Goal: Task Accomplishment & Management: Use online tool/utility

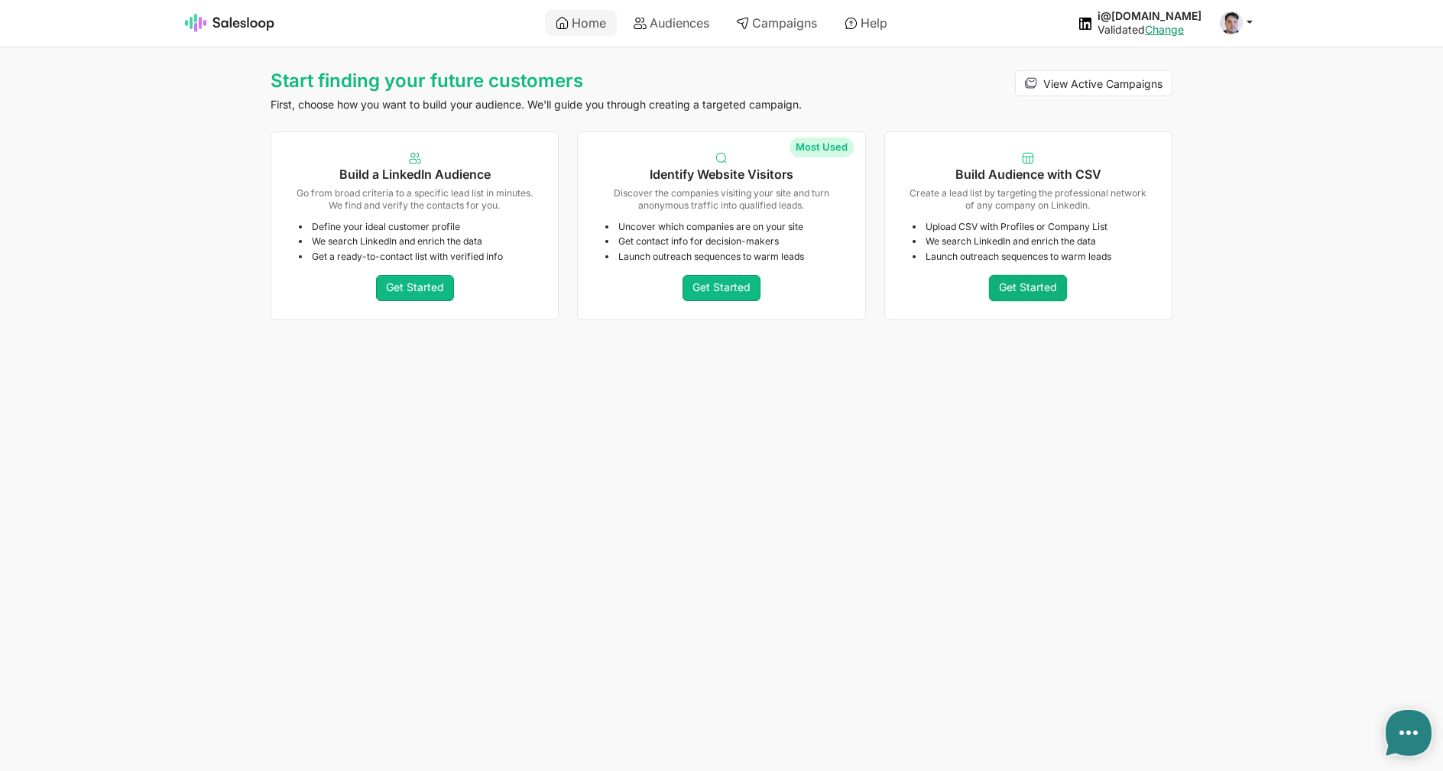
click at [1049, 282] on link "Get Started" at bounding box center [1028, 288] width 78 height 26
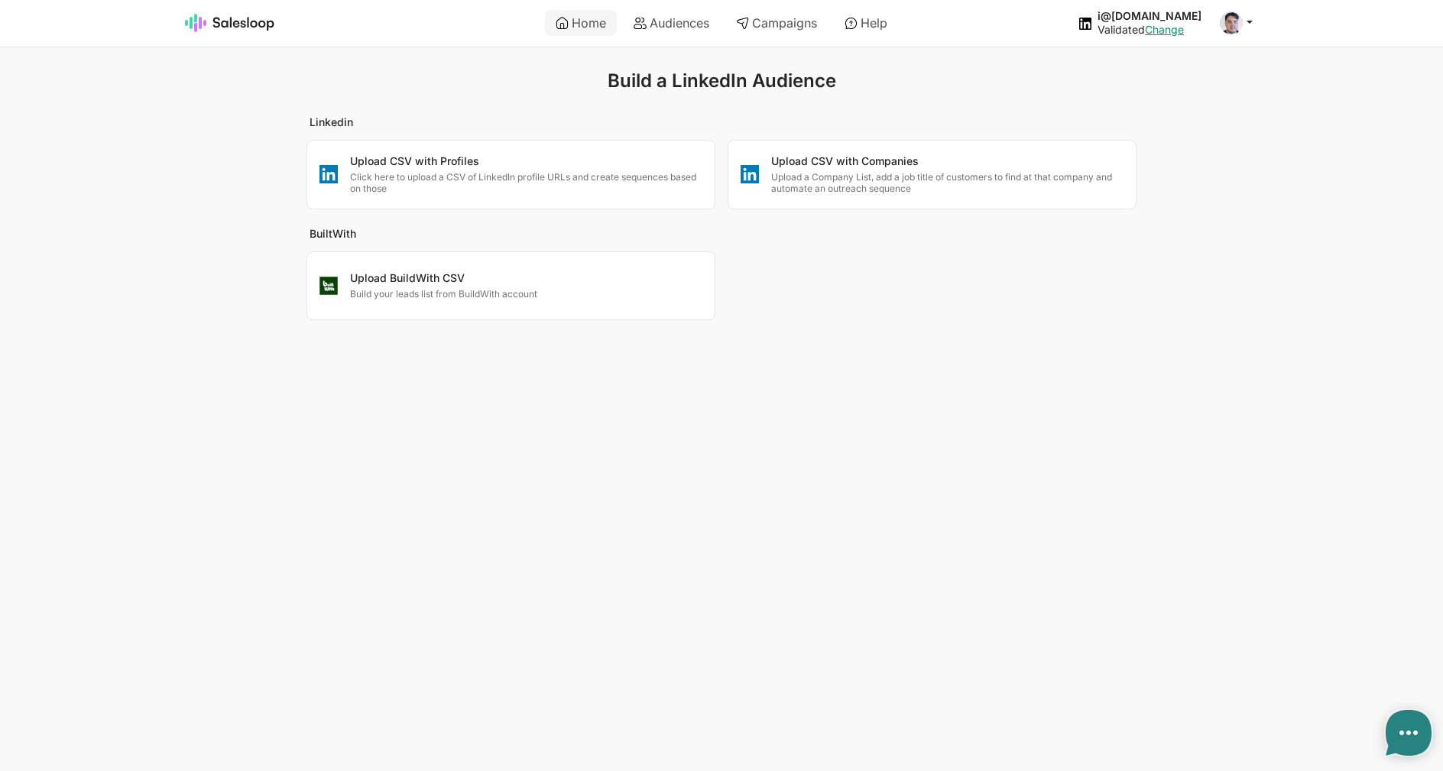
type textarea "x"
click at [884, 177] on p "Upload a Company List, add a job title of customers to find at that company and…" at bounding box center [947, 183] width 352 height 24
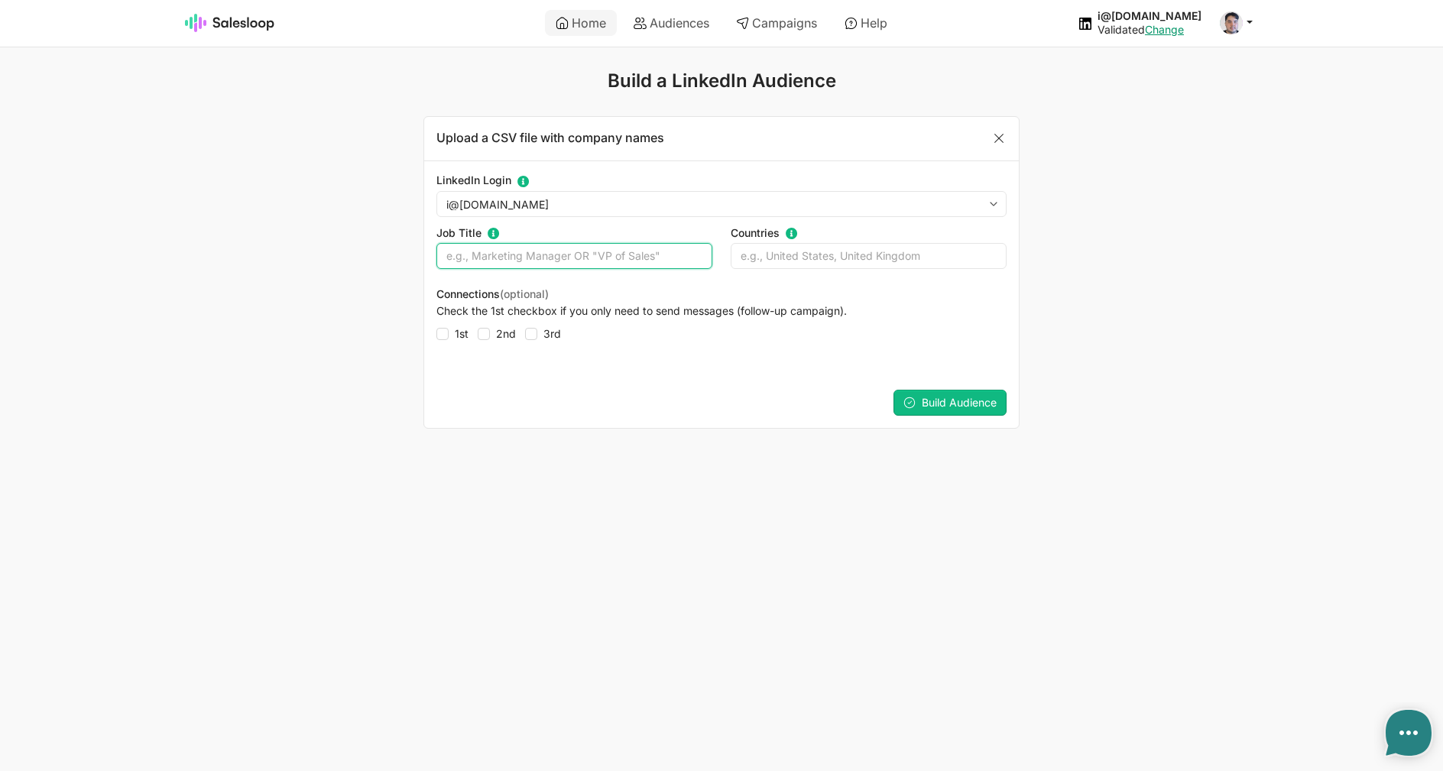
click at [644, 263] on input "text" at bounding box center [574, 256] width 276 height 26
type input "Developer OR manager"
click at [943, 386] on div "Lead Score Change the priority for processing current leads. 1 2 3 4 5 6 7 8 9 …" at bounding box center [721, 403] width 595 height 50
click at [946, 395] on button "Build Audience" at bounding box center [950, 403] width 113 height 26
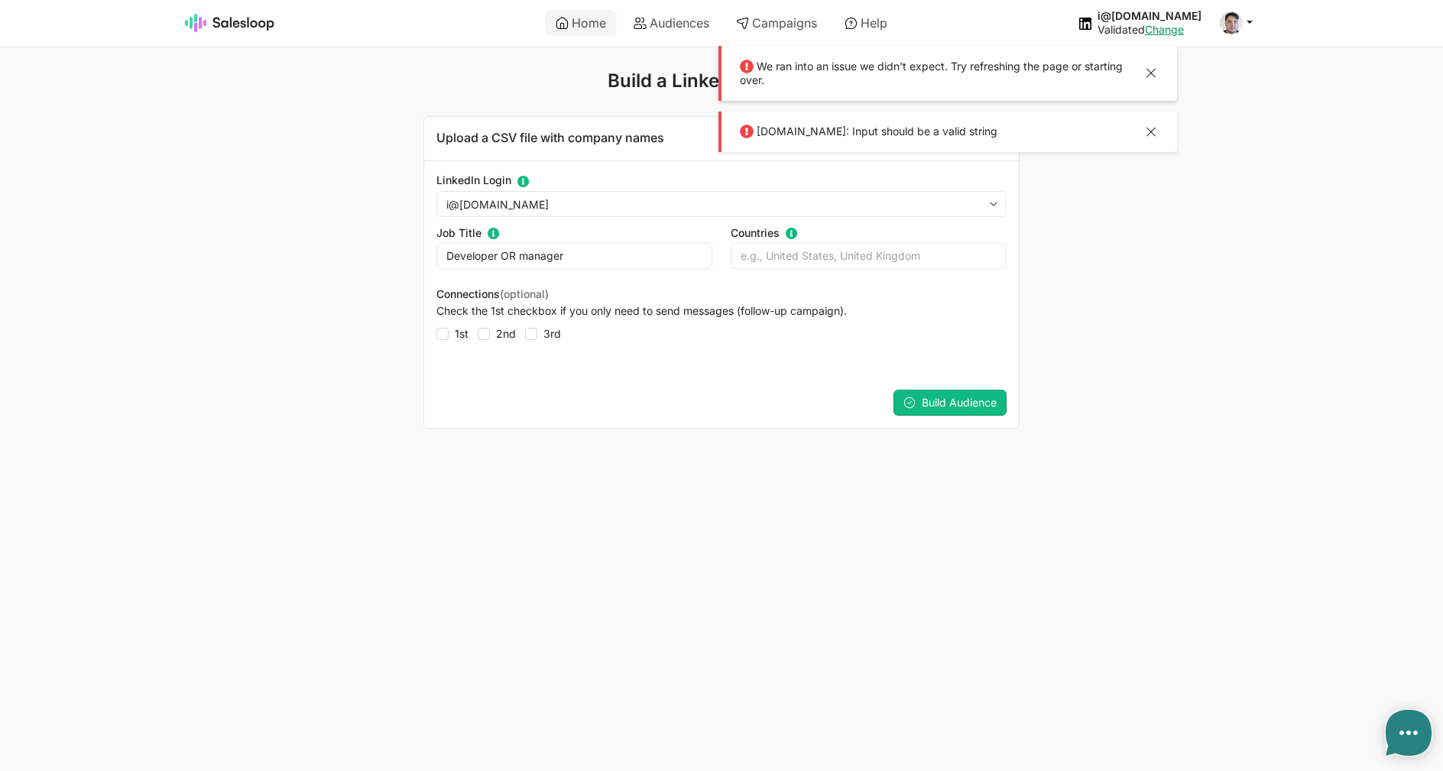
click at [1153, 124] on div at bounding box center [1151, 134] width 18 height 20
click at [1162, 72] on div "We ran into an issue we didn't expect. Try refreshing the page or starting over." at bounding box center [948, 73] width 459 height 55
click at [1151, 73] on div at bounding box center [1151, 75] width 18 height 20
click at [940, 404] on span "Build Audience" at bounding box center [959, 402] width 75 height 13
click at [1150, 82] on div at bounding box center [1151, 75] width 18 height 20
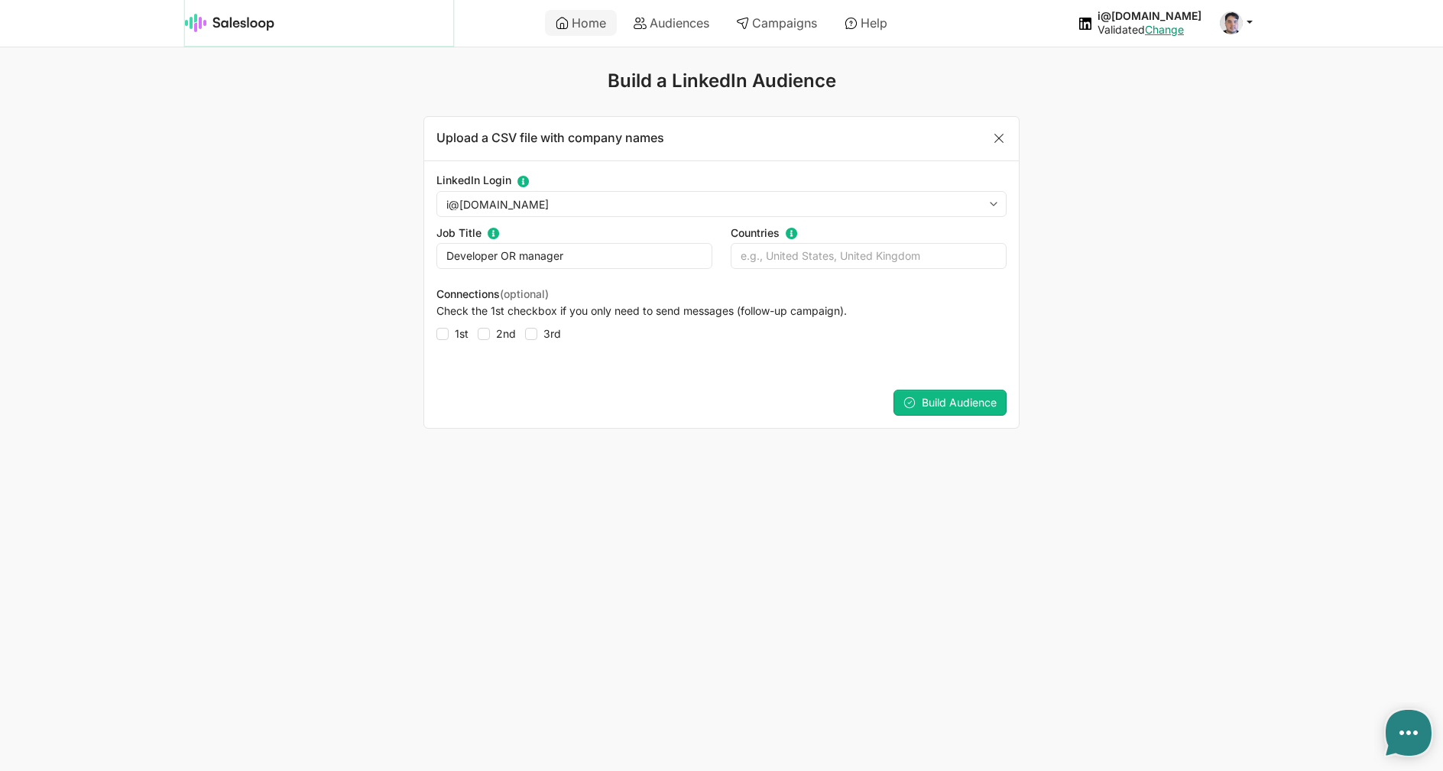
click at [249, 26] on img at bounding box center [230, 23] width 90 height 18
type textarea "x"
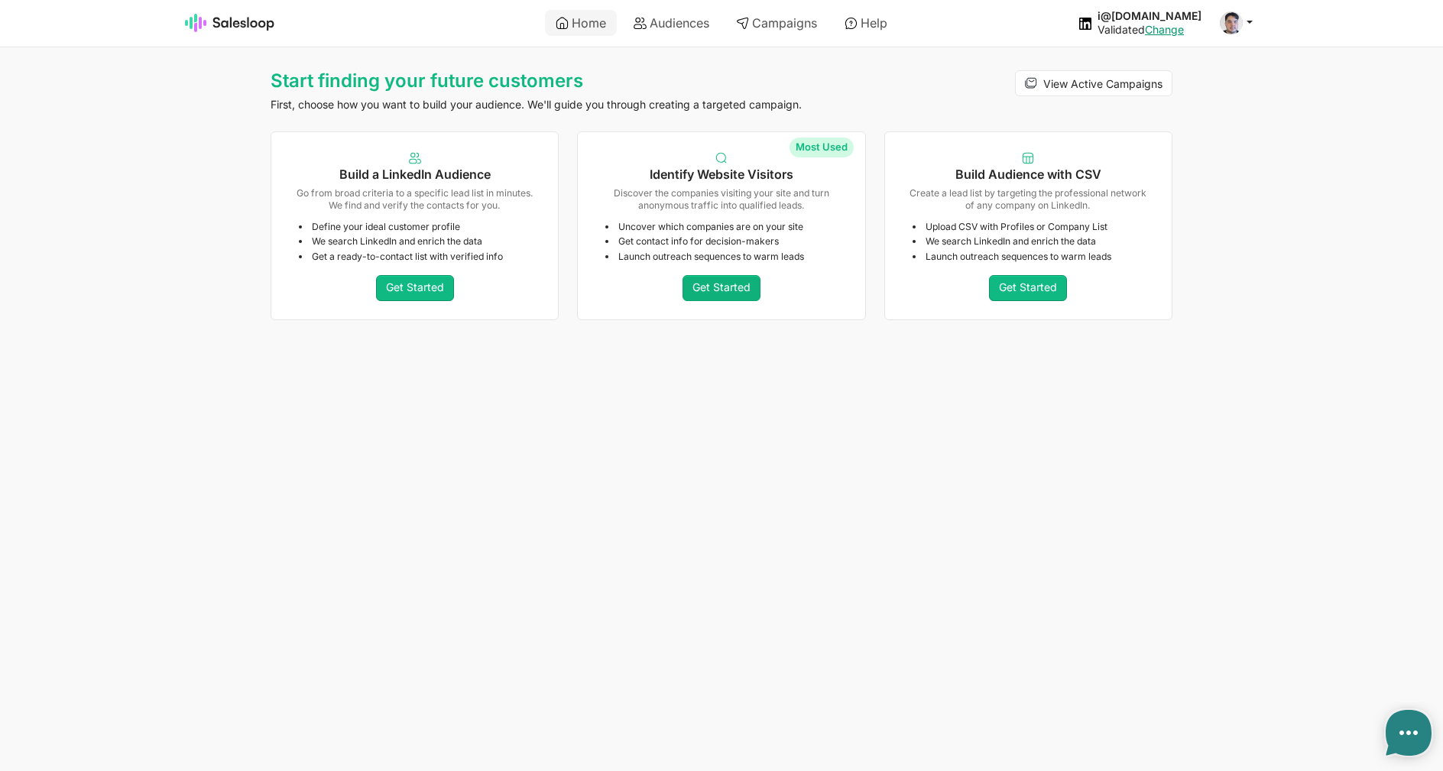
type textarea "x"
click at [994, 288] on link "Get Started" at bounding box center [1028, 288] width 78 height 26
type textarea "x"
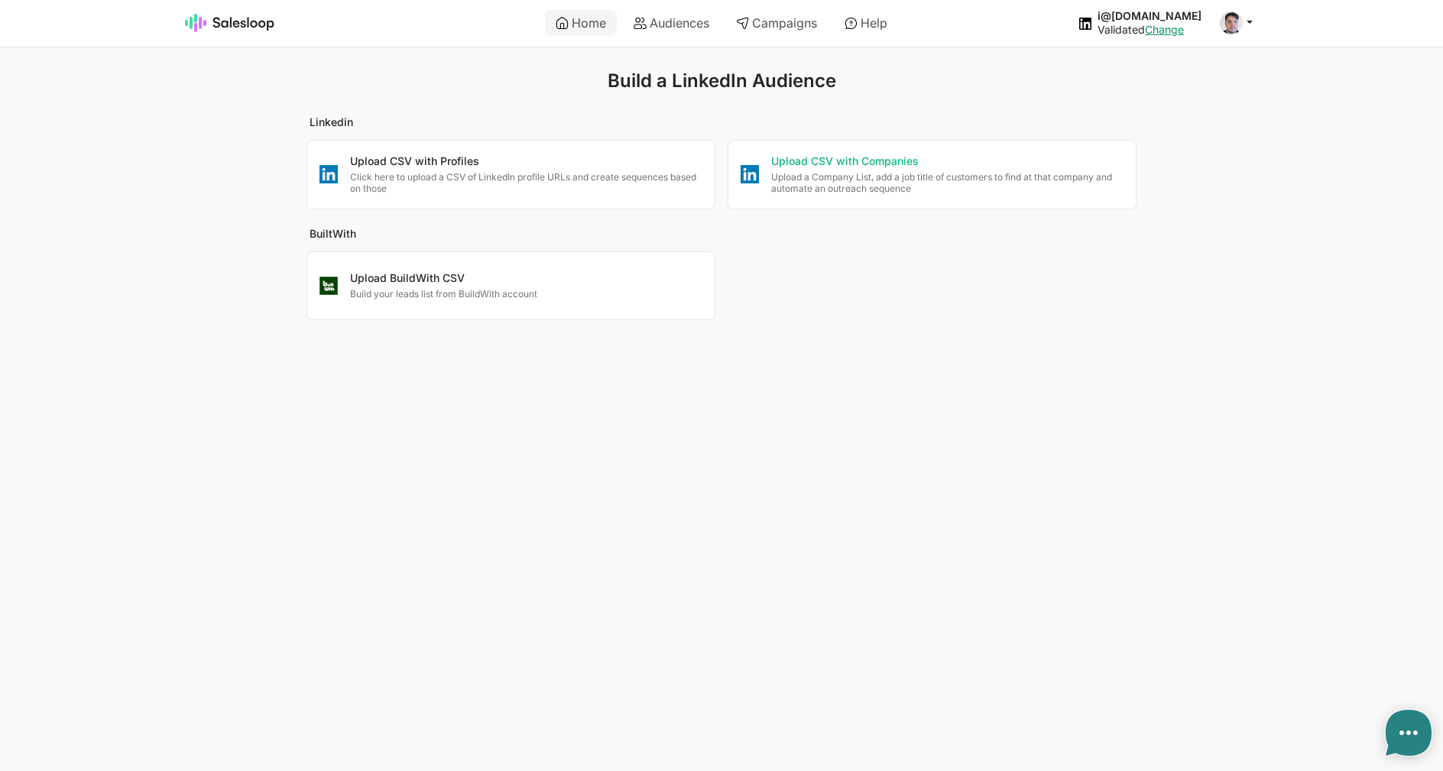
click at [878, 186] on p "Upload a Company List, add a job title of customers to find at that company and…" at bounding box center [947, 183] width 352 height 24
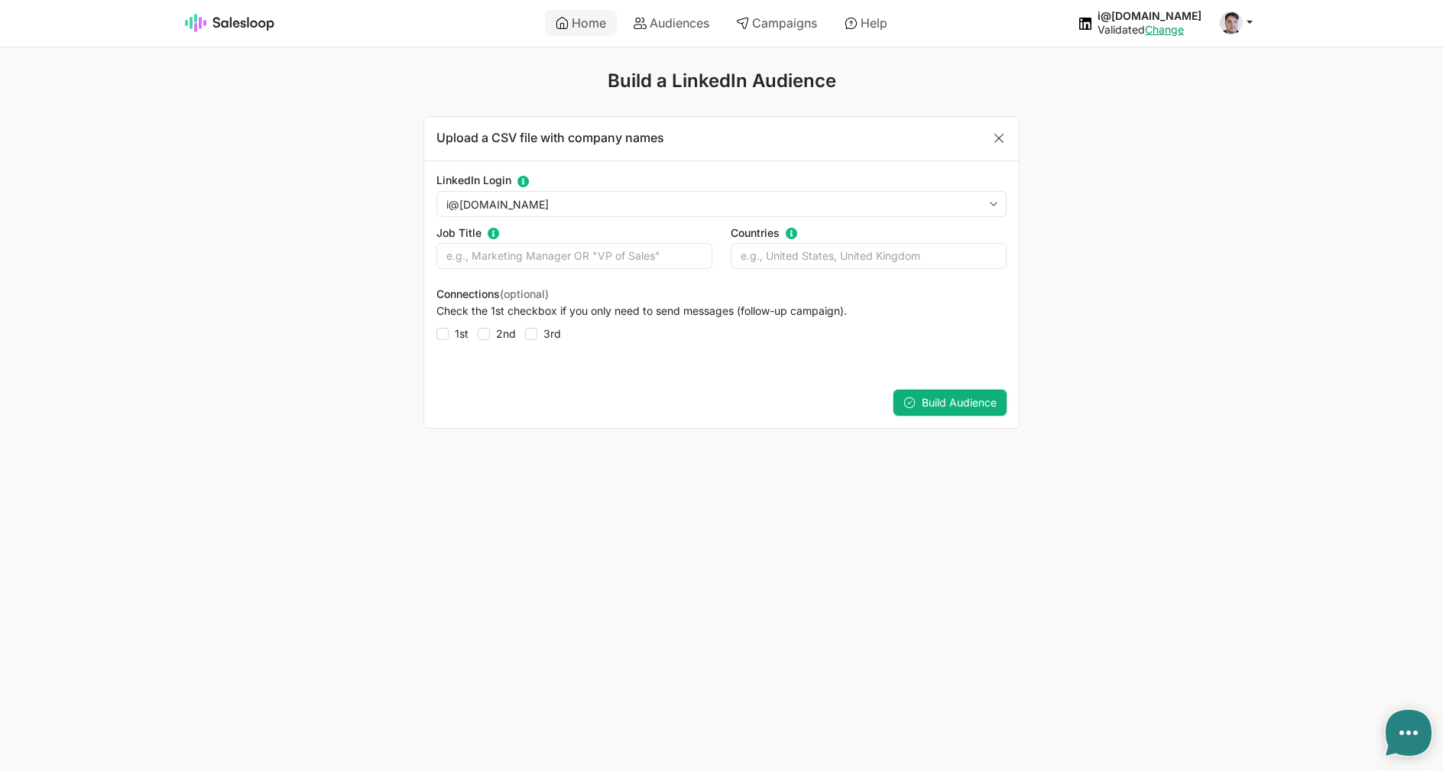
click at [949, 404] on span "Build Audience" at bounding box center [959, 402] width 75 height 13
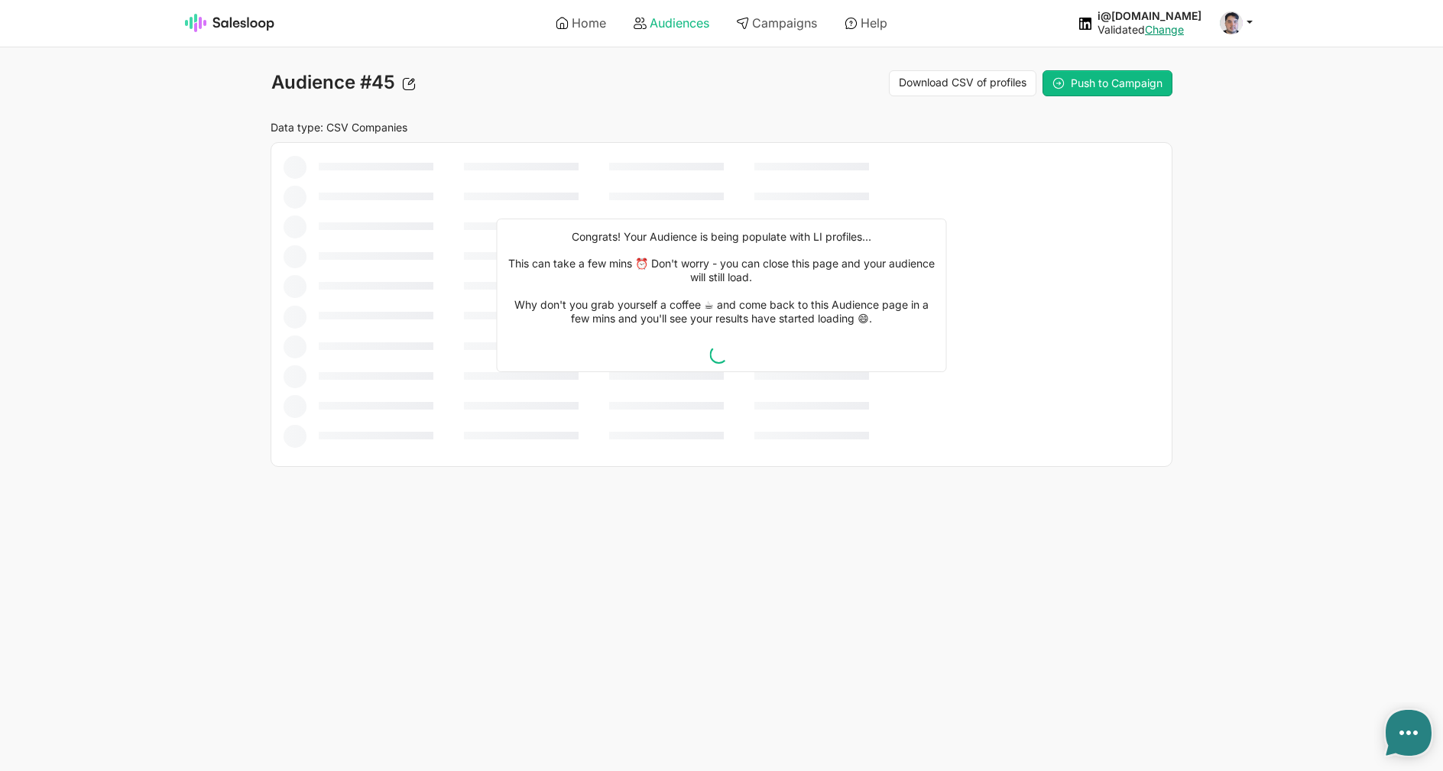
click at [627, 23] on link "Audiences" at bounding box center [671, 23] width 97 height 26
type textarea "x"
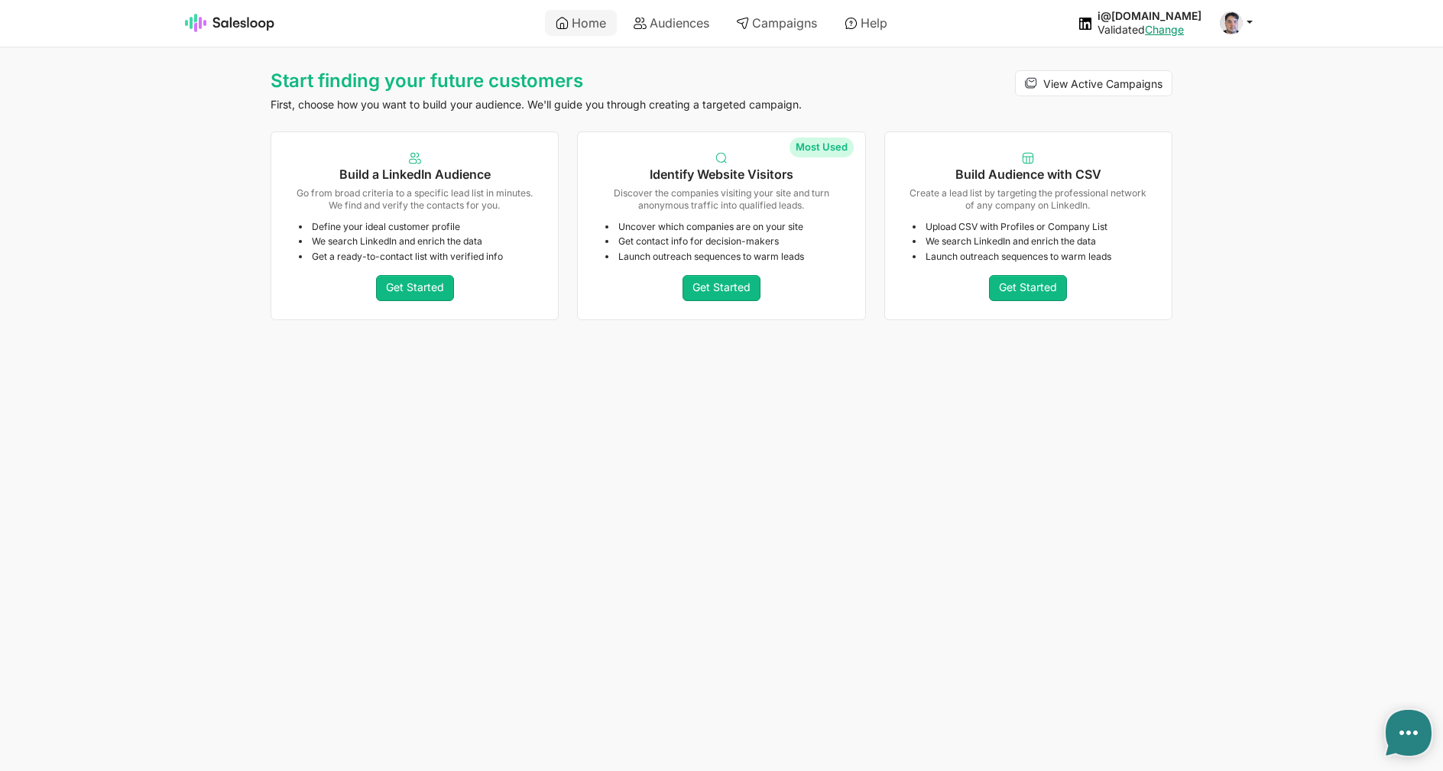
type textarea "x"
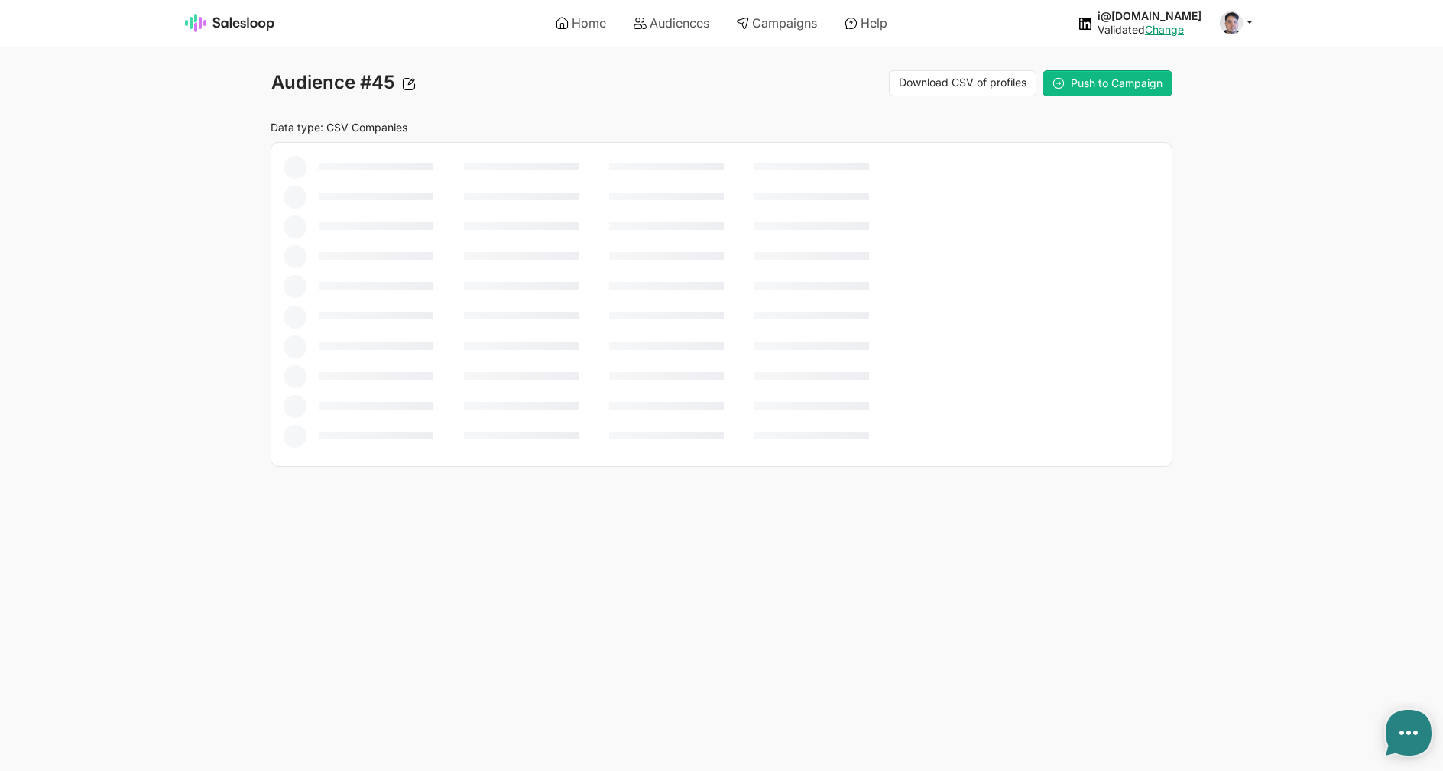
type textarea "x"
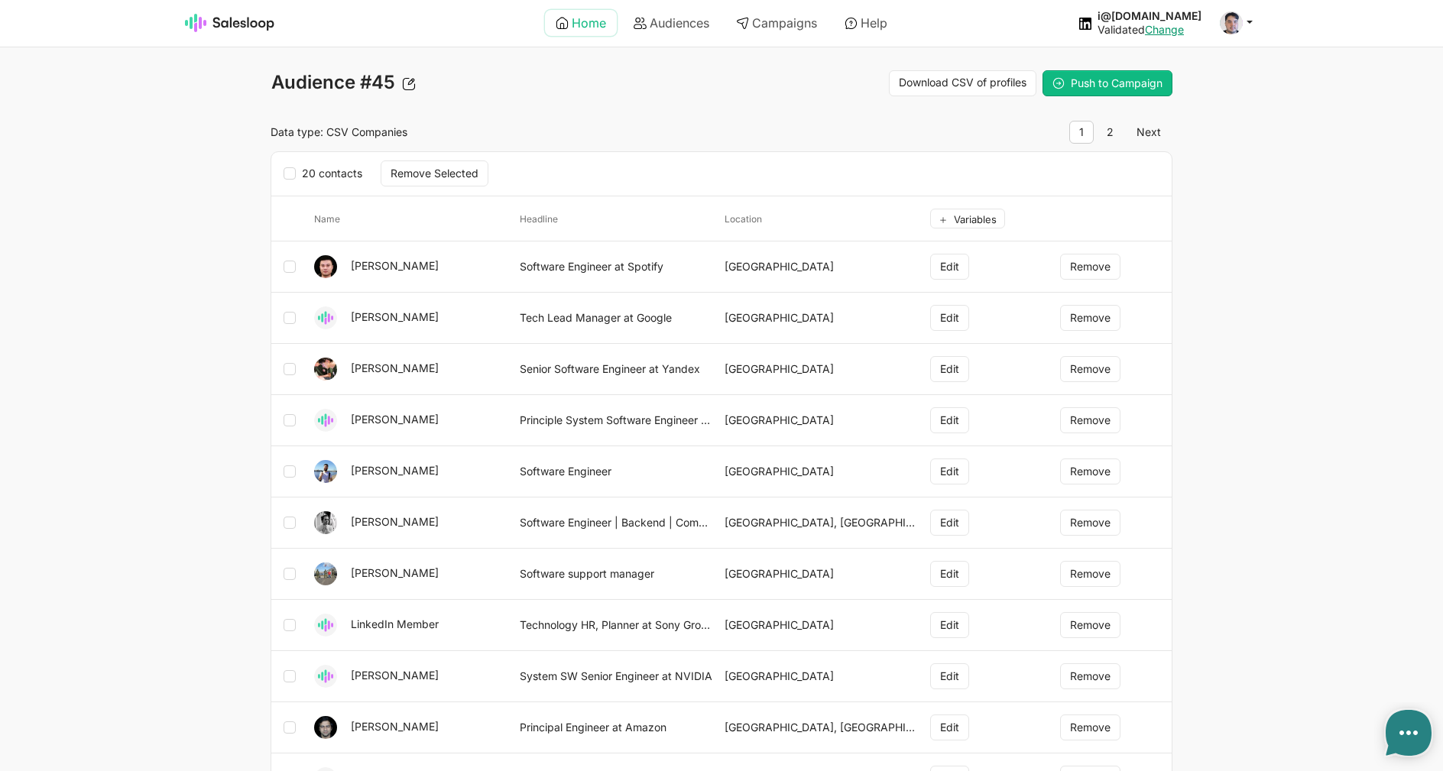
click at [599, 27] on link "Home" at bounding box center [581, 23] width 72 height 26
type textarea "x"
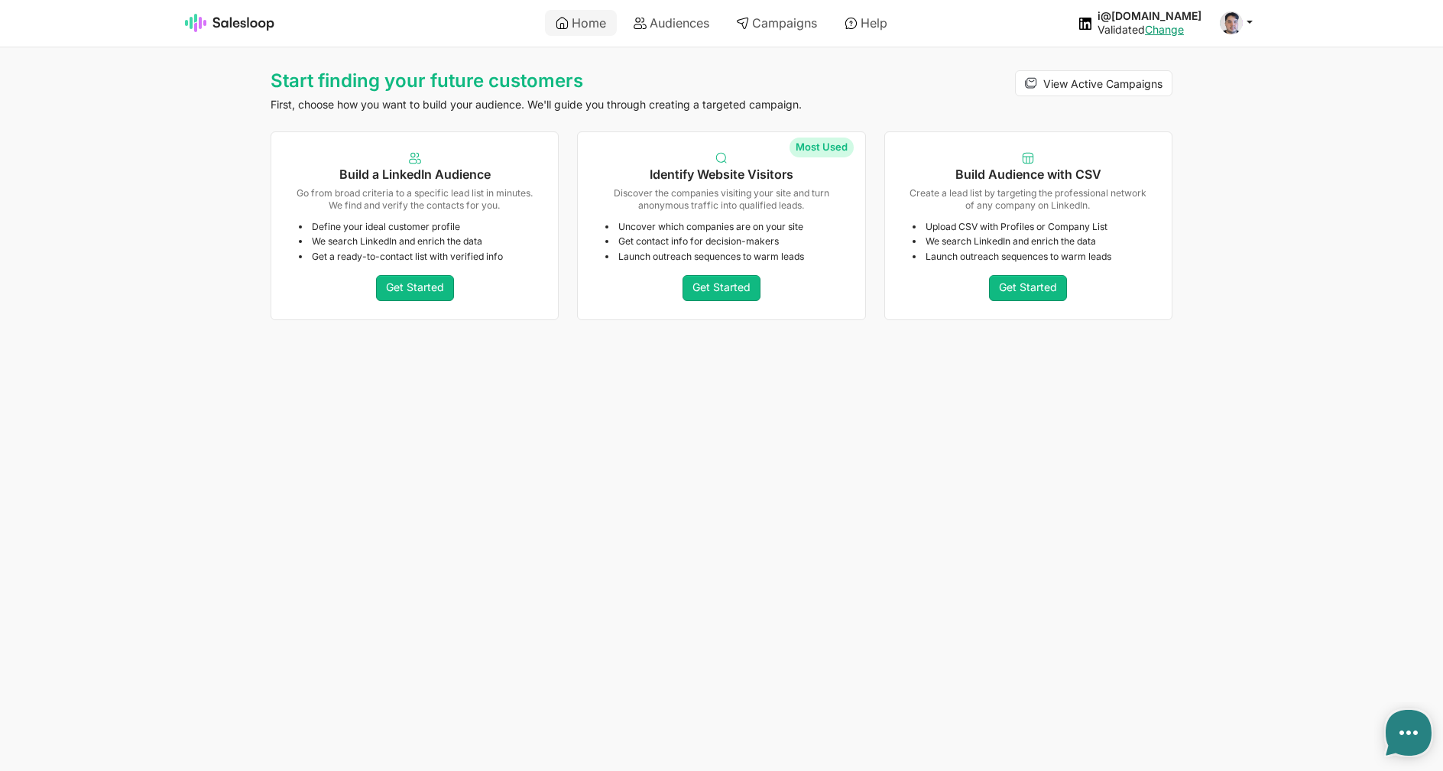
click at [658, 7] on ul "Home Audiences Campaigns Help" at bounding box center [721, 24] width 537 height 44
click at [656, 24] on link "Audiences" at bounding box center [671, 23] width 97 height 26
type textarea "x"
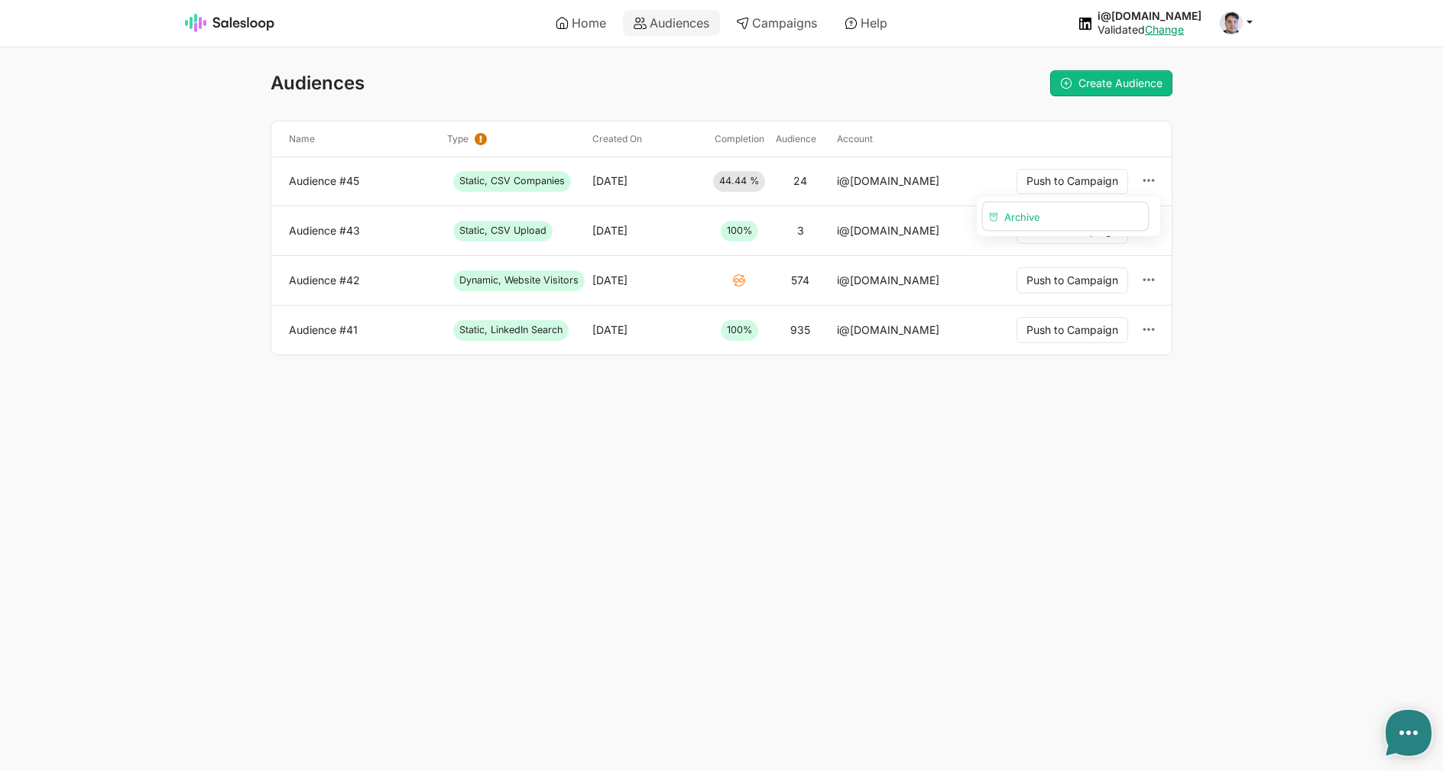
click at [1060, 216] on button "Archive" at bounding box center [1065, 216] width 165 height 27
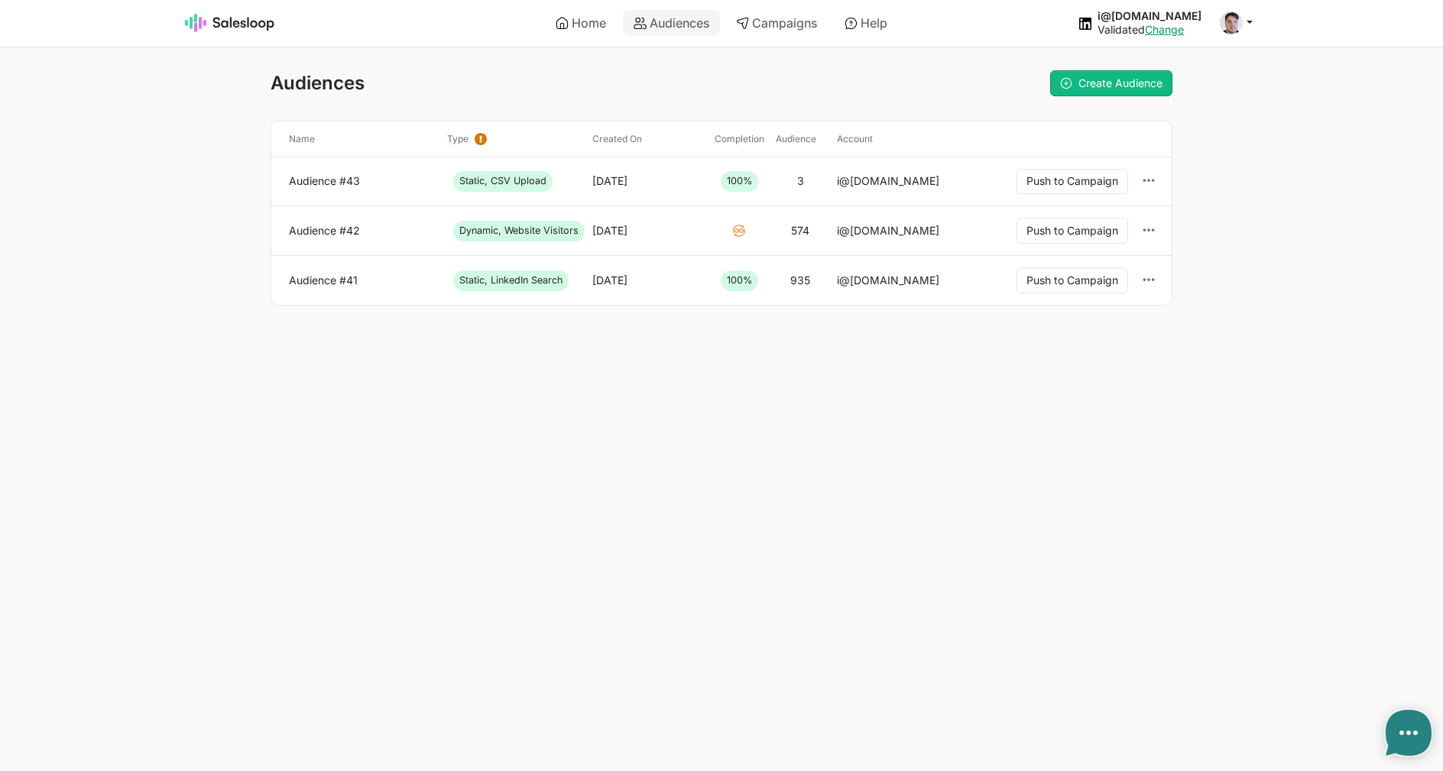
type textarea "x"
